Goal: Information Seeking & Learning: Compare options

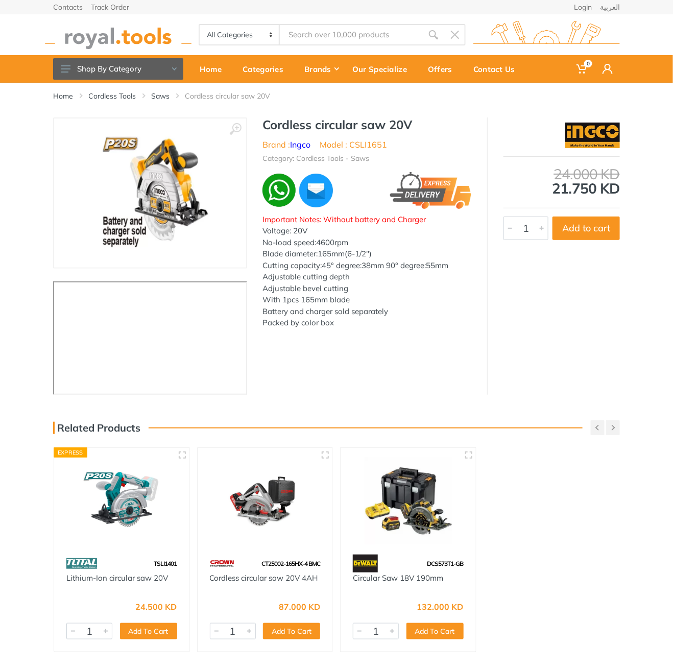
type input "cbnli20078"
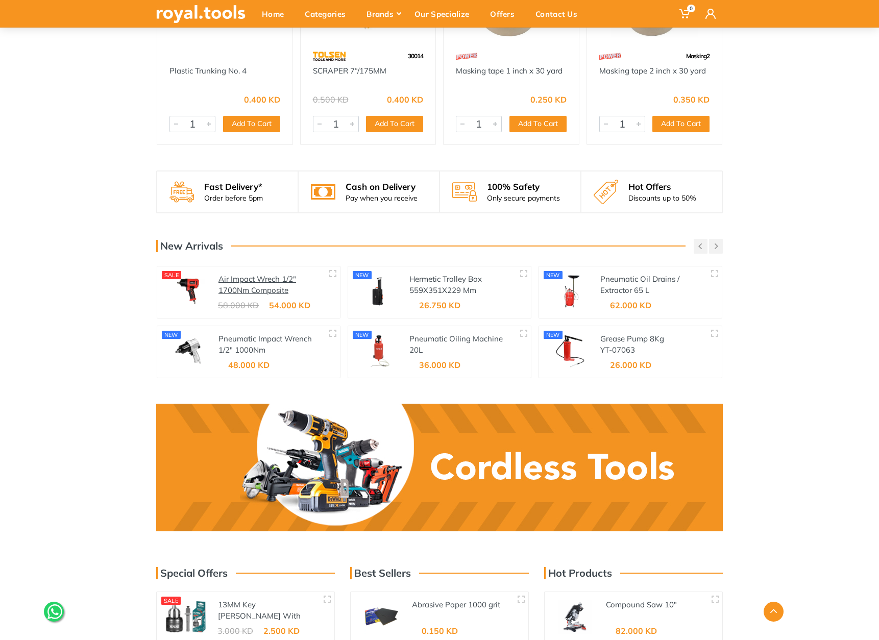
click at [247, 274] on link "Air Impact Wrech 1/2" 1700Nm Composite" at bounding box center [257, 284] width 78 height 21
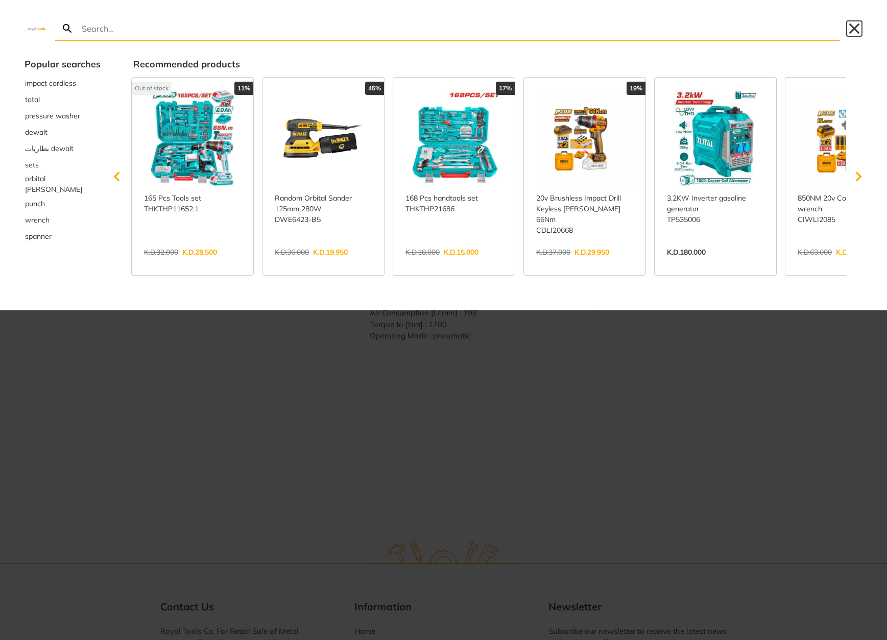
click at [853, 27] on button "Close" at bounding box center [854, 28] width 16 height 16
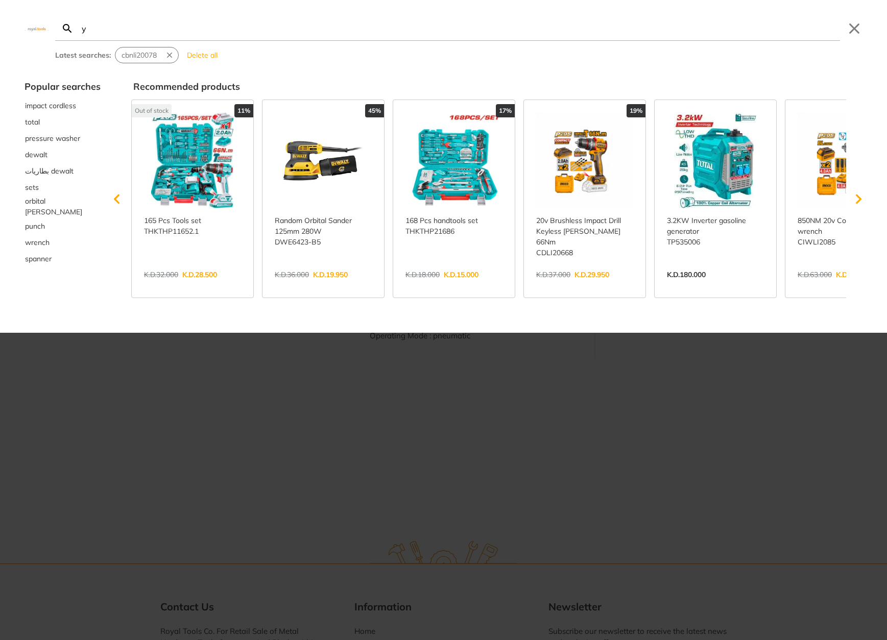
type input "y"
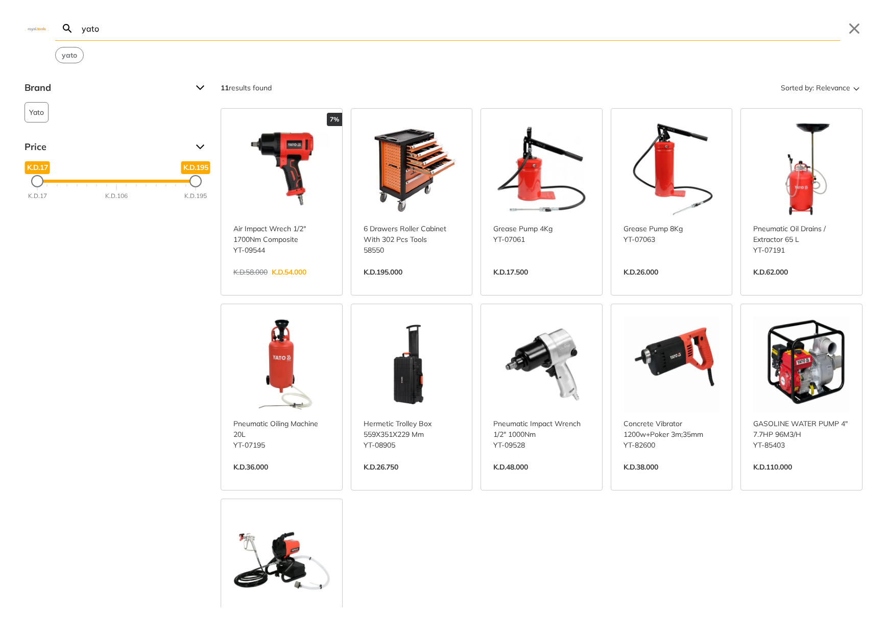
type input "yato"
click at [68, 55] on strong "yato" at bounding box center [69, 55] width 15 height 9
click at [856, 34] on button "Close" at bounding box center [854, 28] width 16 height 16
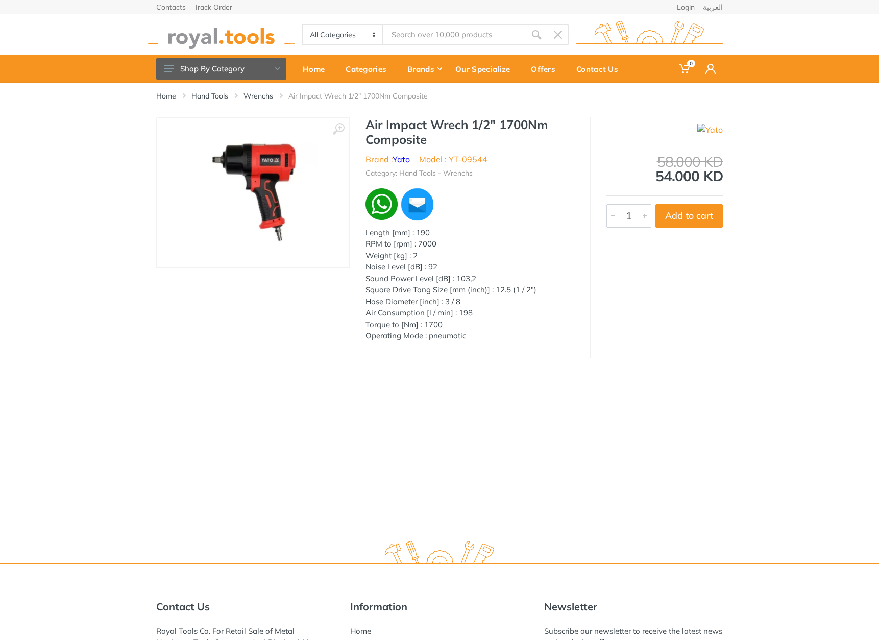
click at [200, 35] on img at bounding box center [221, 35] width 146 height 28
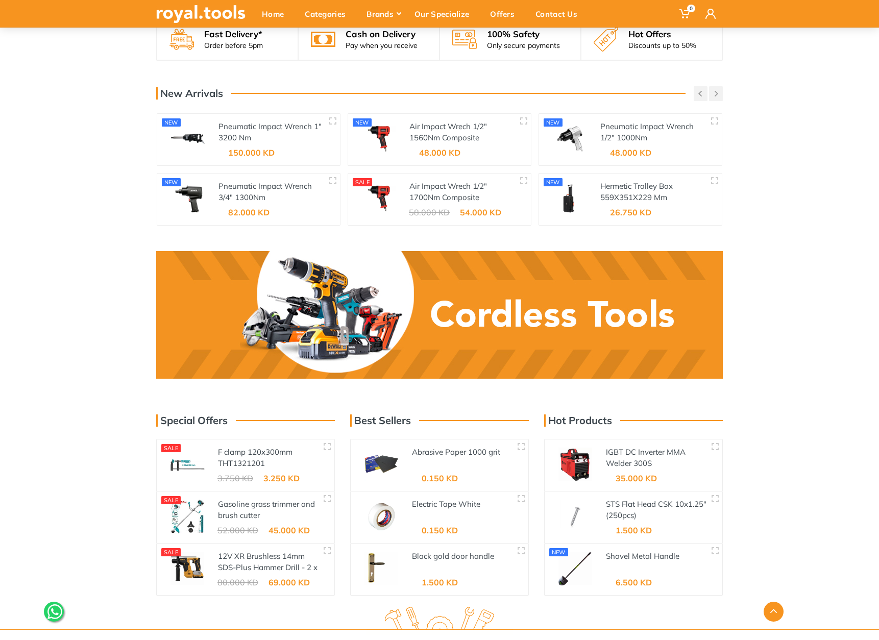
scroll to position [1230, 0]
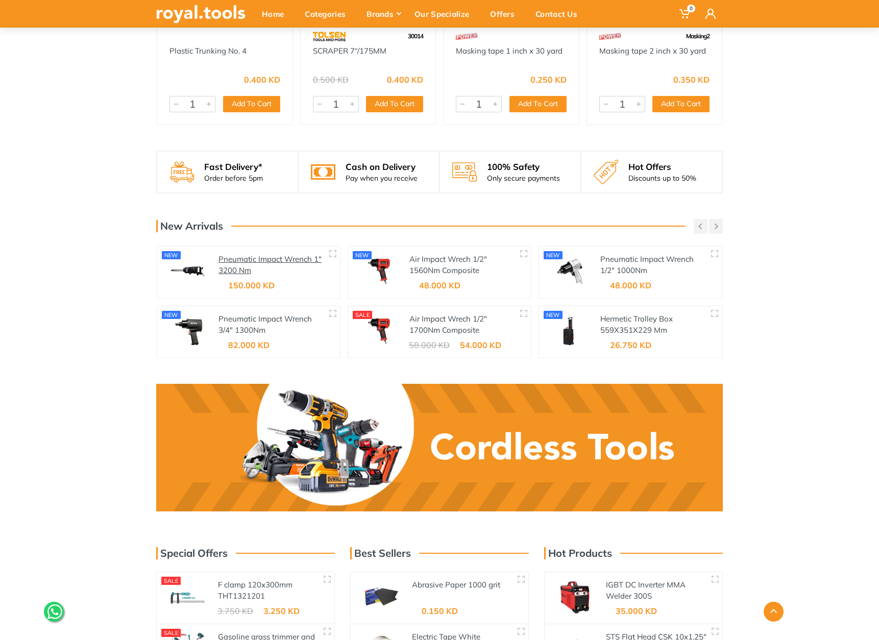
click at [256, 254] on link "Pneumatic Impact Wrench 1" 3200 Nm" at bounding box center [269, 264] width 103 height 21
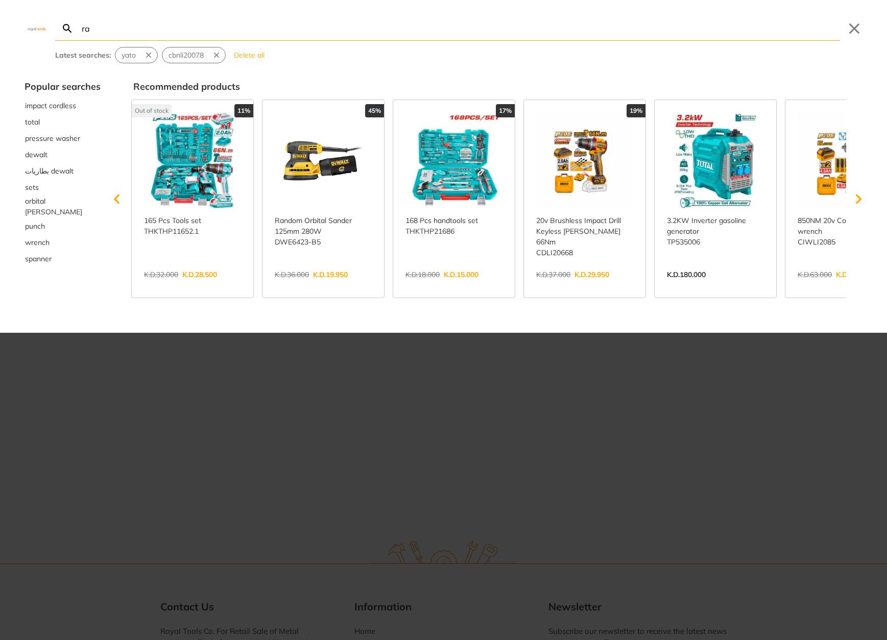
type input "ra"
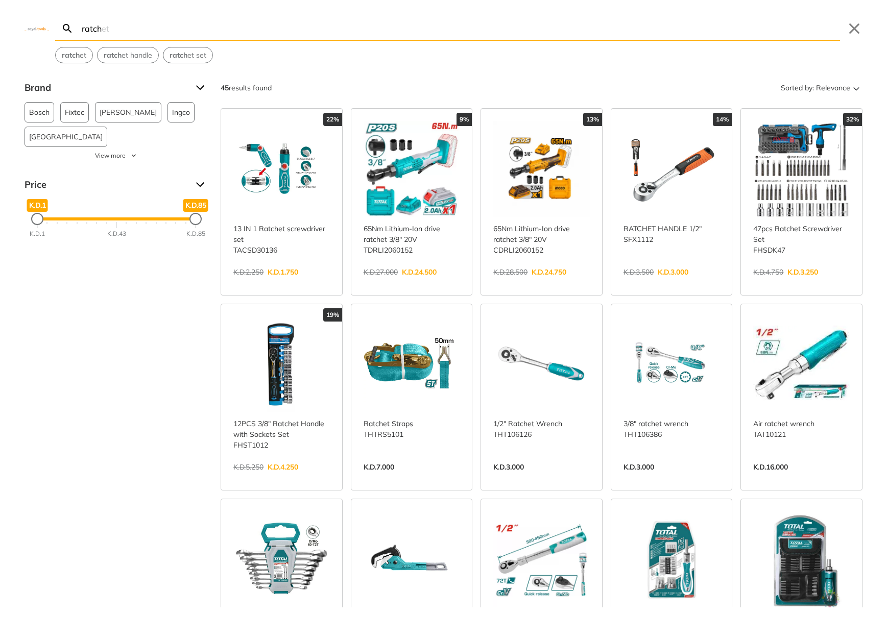
type input "ratch"
click at [421, 283] on link "View more →" at bounding box center [411, 283] width 96 height 0
